Goal: Task Accomplishment & Management: Complete application form

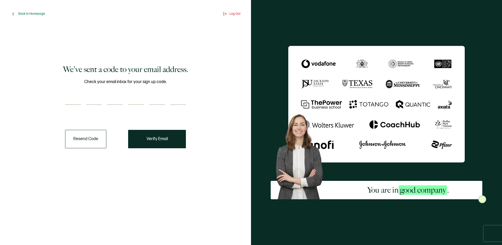
click at [73, 99] on input "number" at bounding box center [73, 99] width 16 height 11
type input "2"
type input "9"
type input "0"
type input "8"
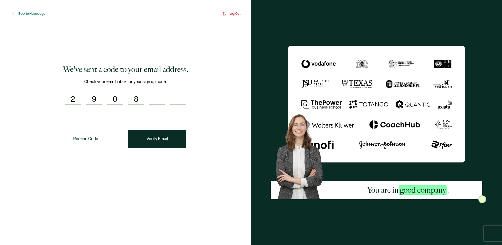
type input "6"
type input "5"
click at [150, 144] on button "Verify Email" at bounding box center [157, 139] width 58 height 18
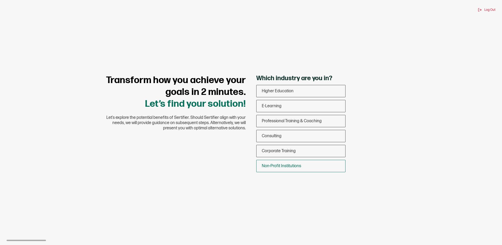
click at [281, 163] on div "Non-Profit Institutions" at bounding box center [301, 166] width 89 height 12
click at [0, 0] on input "Non-Profit Institutions" at bounding box center [0, 0] width 0 height 0
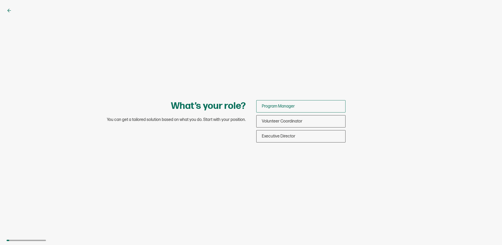
click at [287, 106] on span "Program Manager" at bounding box center [278, 106] width 33 height 5
click at [0, 0] on input "Program Manager" at bounding box center [0, 0] width 0 height 0
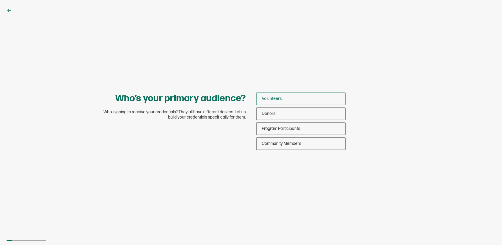
click at [285, 97] on div "Volunteers" at bounding box center [301, 98] width 89 height 12
click at [0, 0] on input "Volunteers" at bounding box center [0, 0] width 0 height 0
